Goal: Find specific page/section: Find specific page/section

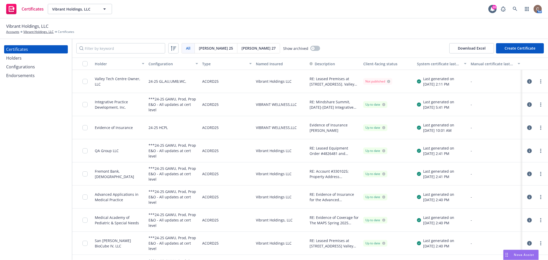
click at [13, 56] on div "Holders" at bounding box center [13, 58] width 15 height 8
